Goal: Task Accomplishment & Management: Complete application form

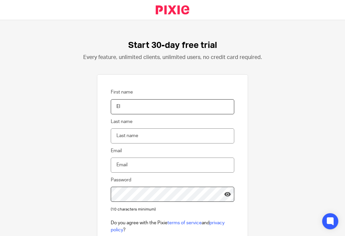
type input "El"
click at [160, 139] on input "Last name" at bounding box center [173, 136] width 124 height 15
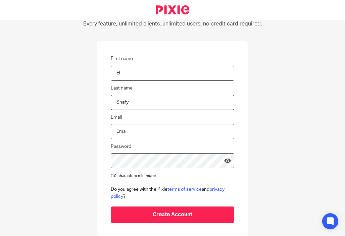
type input "Shafy"
click at [159, 135] on input "Email" at bounding box center [173, 131] width 124 height 15
type input "ocidewina@gmail.com"
click at [224, 157] on icon at bounding box center [227, 160] width 7 height 7
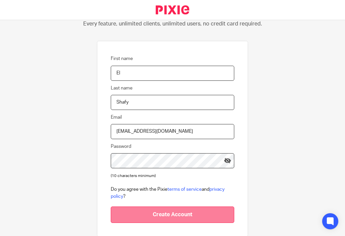
click at [199, 210] on input "Create Account" at bounding box center [173, 215] width 124 height 16
click at [169, 208] on input "Create Account" at bounding box center [173, 215] width 124 height 16
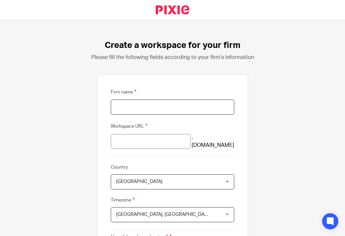
click at [161, 107] on input "Firm name" at bounding box center [173, 107] width 124 height 15
type input "Essential_Coins"
click at [148, 176] on fieldset "Country United Kingdom United Kingdom Afghanistan Albania Algeria American Samo…" at bounding box center [173, 177] width 124 height 26
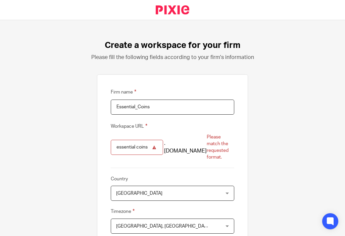
scroll to position [34, 0]
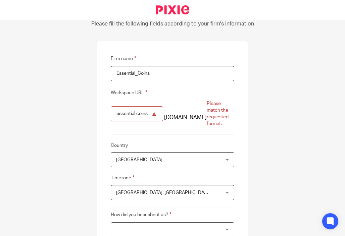
click at [146, 108] on input "essential coins" at bounding box center [137, 113] width 52 height 15
type input "e"
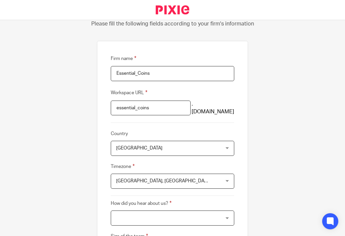
type input "essential_coins"
click at [189, 149] on span "United Kingdom" at bounding box center [163, 148] width 94 height 14
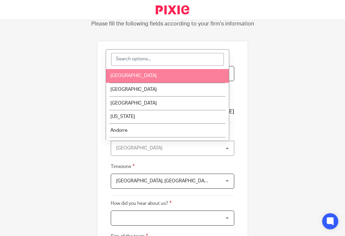
click at [163, 59] on input "search" at bounding box center [167, 59] width 113 height 13
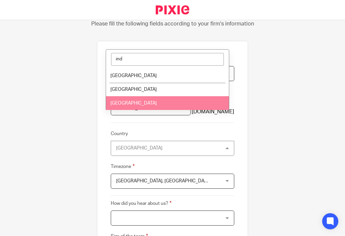
type input "ind"
click at [149, 101] on li "Indonesia" at bounding box center [167, 103] width 123 height 14
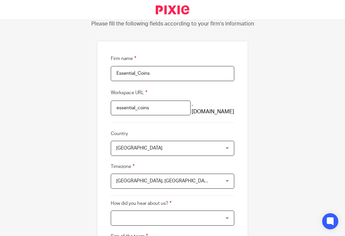
scroll to position [67, 0]
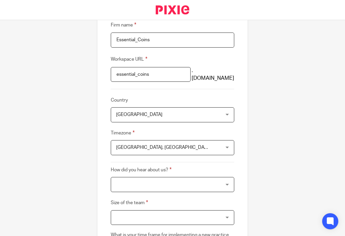
click at [152, 149] on span "Edinburgh, London" at bounding box center [163, 148] width 94 height 14
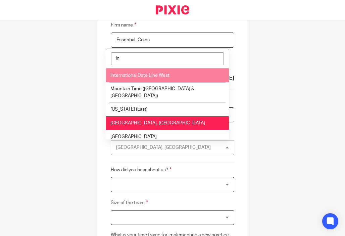
click at [179, 63] on input "in" at bounding box center [167, 58] width 113 height 13
type input "i"
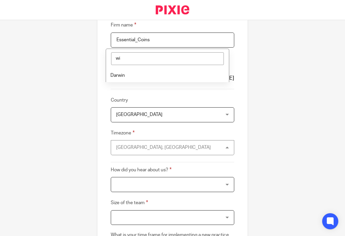
type input "w"
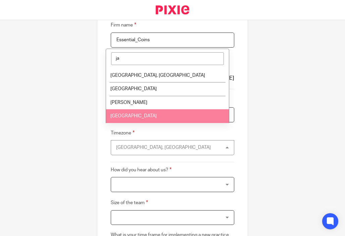
type input "ja"
click at [158, 111] on li "Jakarta" at bounding box center [167, 116] width 123 height 14
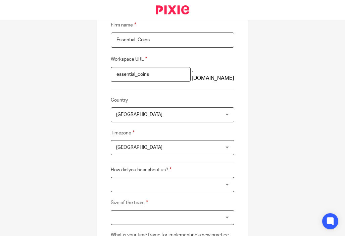
scroll to position [101, 0]
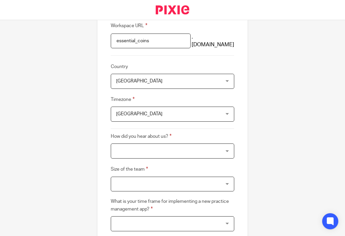
click at [177, 146] on div at bounding box center [173, 151] width 124 height 15
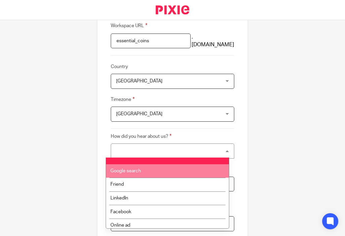
click at [181, 168] on li "Google search" at bounding box center [167, 172] width 123 height 14
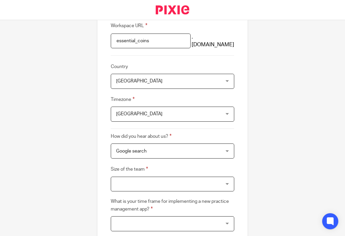
scroll to position [134, 0]
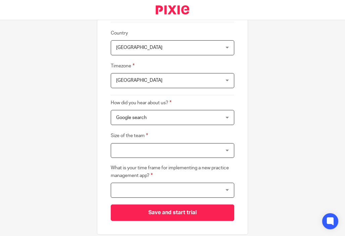
click at [176, 145] on div at bounding box center [173, 150] width 124 height 15
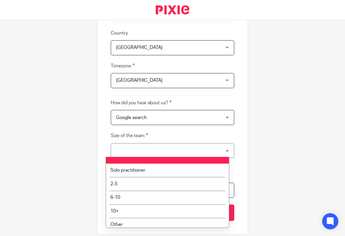
scroll to position [4, 0]
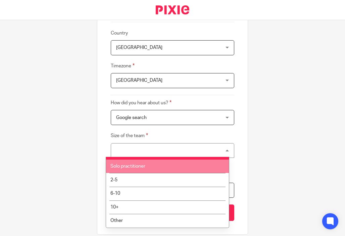
click at [174, 165] on li "Solo practitioner" at bounding box center [167, 167] width 123 height 14
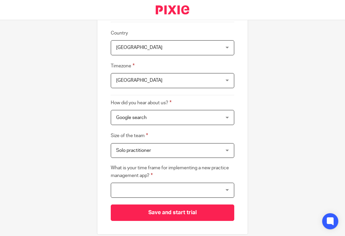
scroll to position [159, 0]
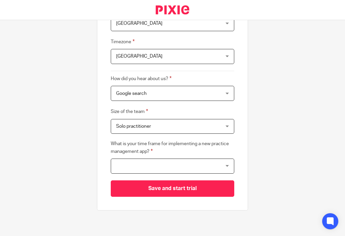
click at [174, 165] on div at bounding box center [173, 166] width 124 height 15
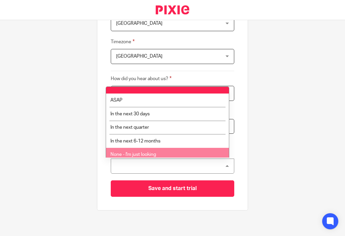
click at [263, 146] on div "Create a workspace for your firm Please fill the following fields according to …" at bounding box center [172, 128] width 345 height 216
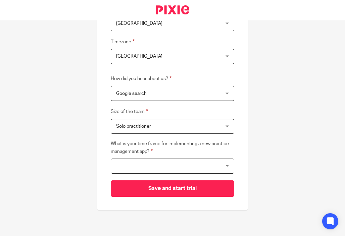
click at [215, 164] on div at bounding box center [173, 166] width 124 height 15
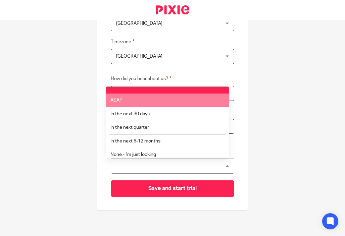
click at [143, 105] on li "ASAP" at bounding box center [167, 101] width 123 height 14
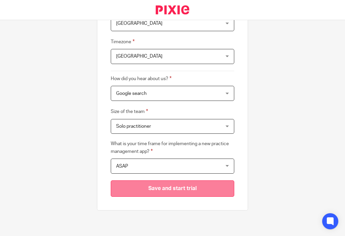
click at [214, 192] on input "Save and start trial" at bounding box center [173, 189] width 124 height 16
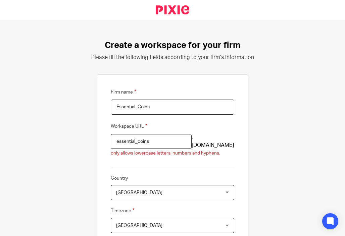
click at [133, 142] on input "essential_coins" at bounding box center [151, 141] width 81 height 15
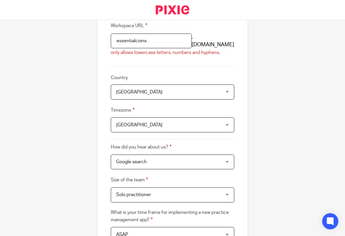
scroll to position [169, 0]
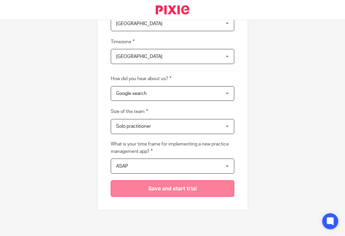
type input "essentialcoins"
click at [217, 194] on input "Save and start trial" at bounding box center [173, 189] width 124 height 16
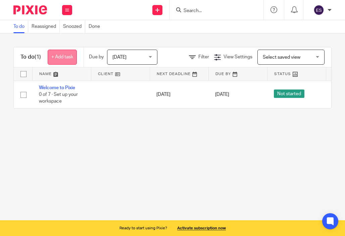
click at [70, 58] on link "+ Add task" at bounding box center [62, 57] width 29 height 15
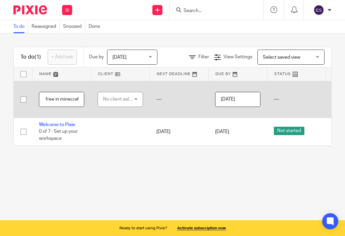
scroll to position [0, 48]
type input "Get essential coins for free in minecraft"
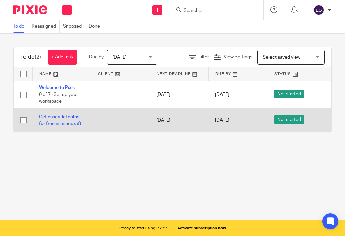
click at [24, 121] on input "checkbox" at bounding box center [23, 120] width 13 height 13
checkbox input "true"
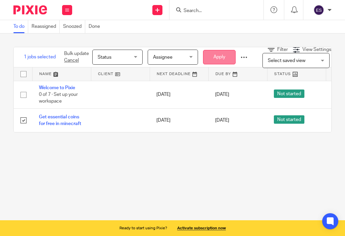
click at [226, 59] on button "Apply" at bounding box center [219, 57] width 33 height 14
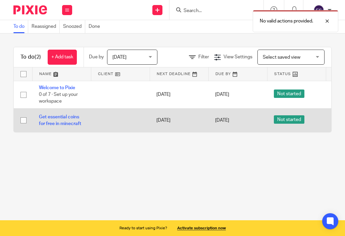
click at [24, 122] on input "checkbox" at bounding box center [23, 120] width 13 height 13
checkbox input "true"
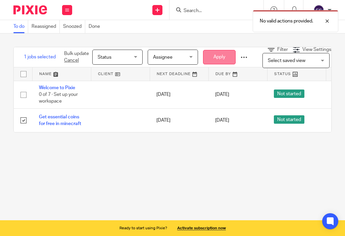
click at [215, 63] on button "Apply" at bounding box center [219, 57] width 33 height 14
